Goal: Check status: Check status

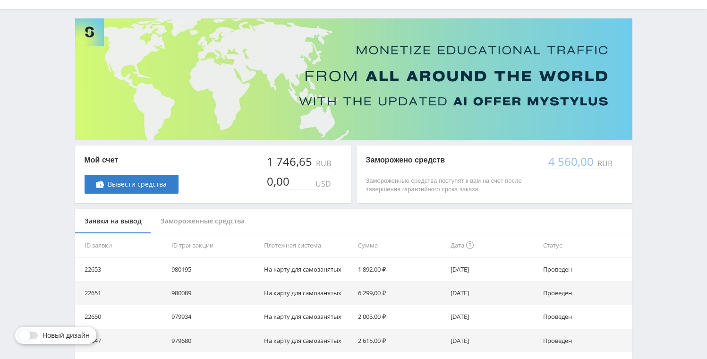
scroll to position [52, 0]
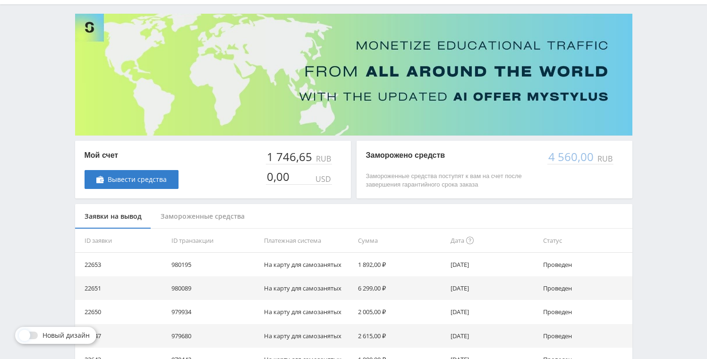
click at [590, 159] on div "4 560,00" at bounding box center [572, 156] width 48 height 13
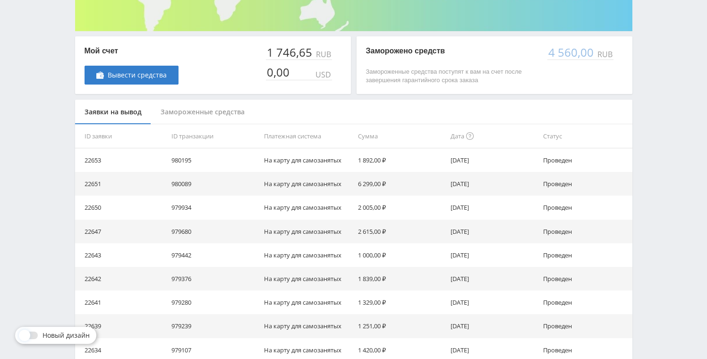
click at [219, 110] on div "Замороженные средства" at bounding box center [202, 112] width 103 height 25
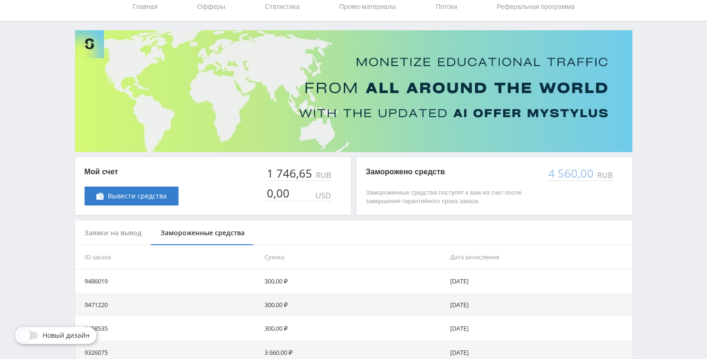
scroll to position [0, 0]
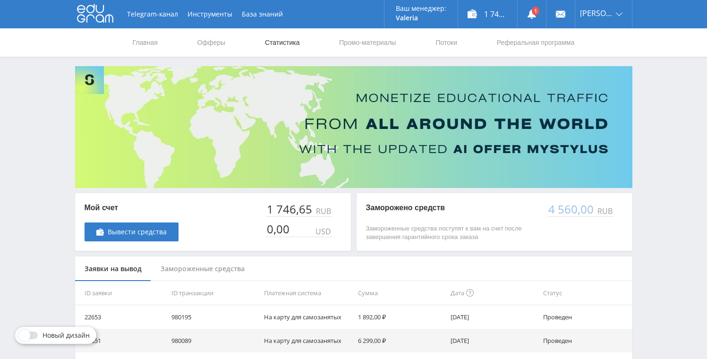
click at [276, 40] on link "Статистика" at bounding box center [282, 42] width 37 height 28
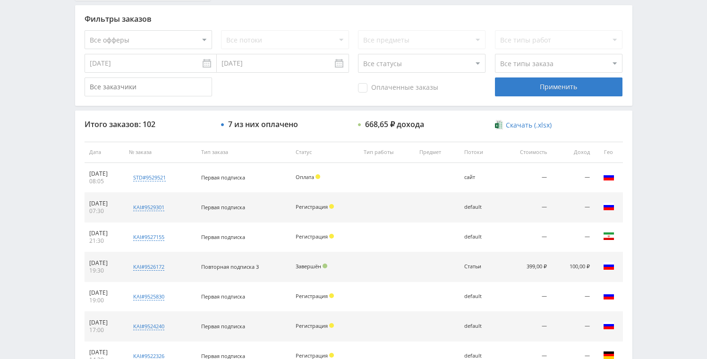
scroll to position [328, 0]
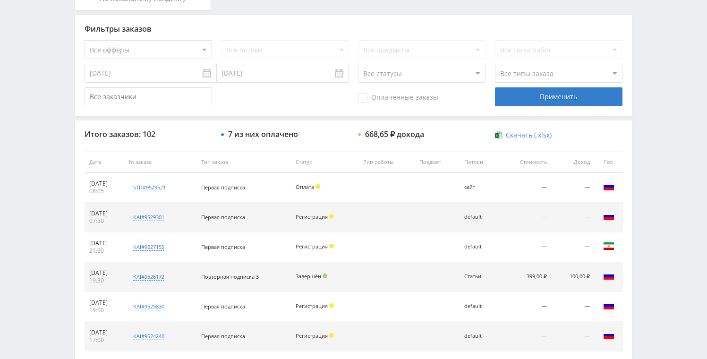
scroll to position [247, 0]
